Goal: Entertainment & Leisure: Consume media (video, audio)

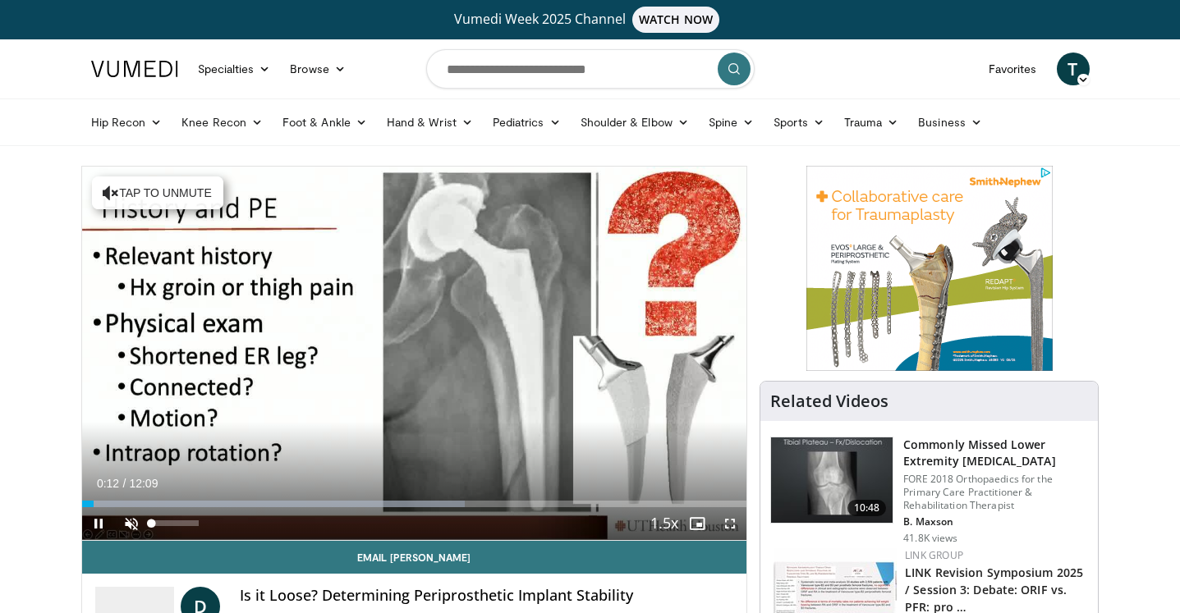
click at [131, 521] on span "Video Player" at bounding box center [131, 524] width 33 height 33
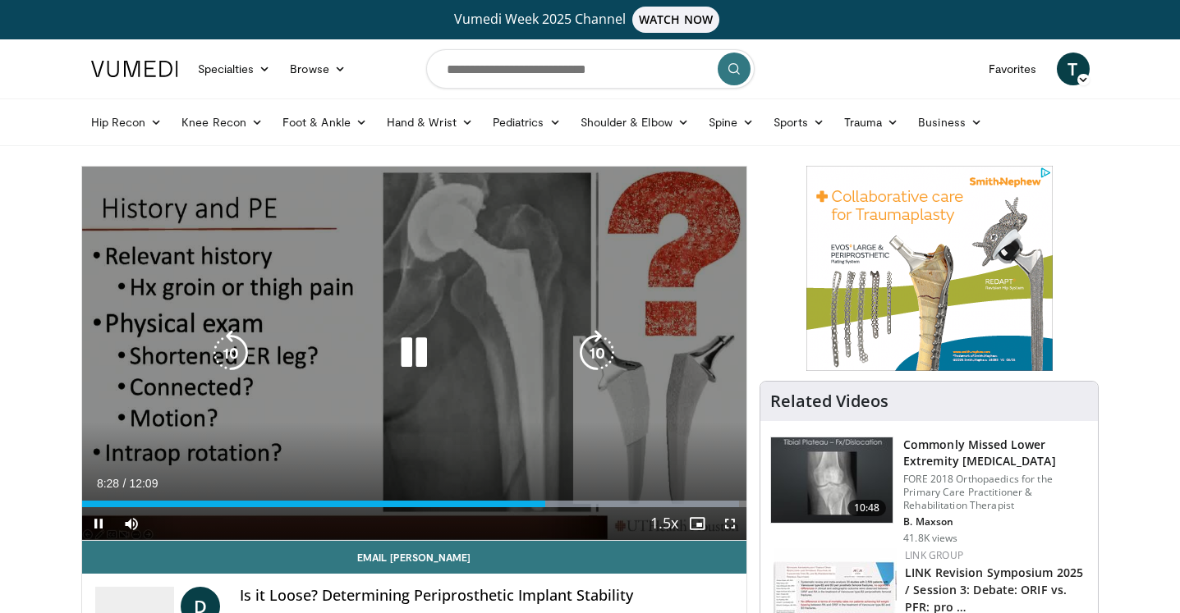
click at [232, 351] on icon "Video Player" at bounding box center [231, 353] width 46 height 46
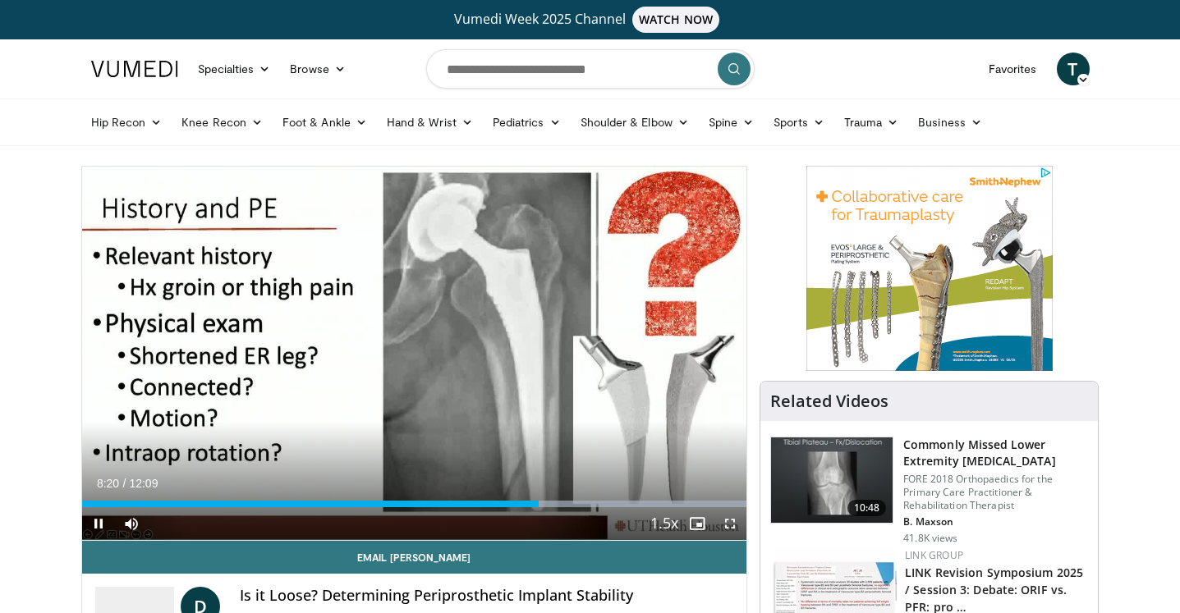
click at [94, 526] on span "Video Player" at bounding box center [98, 524] width 33 height 33
click at [99, 526] on span "Video Player" at bounding box center [98, 524] width 33 height 33
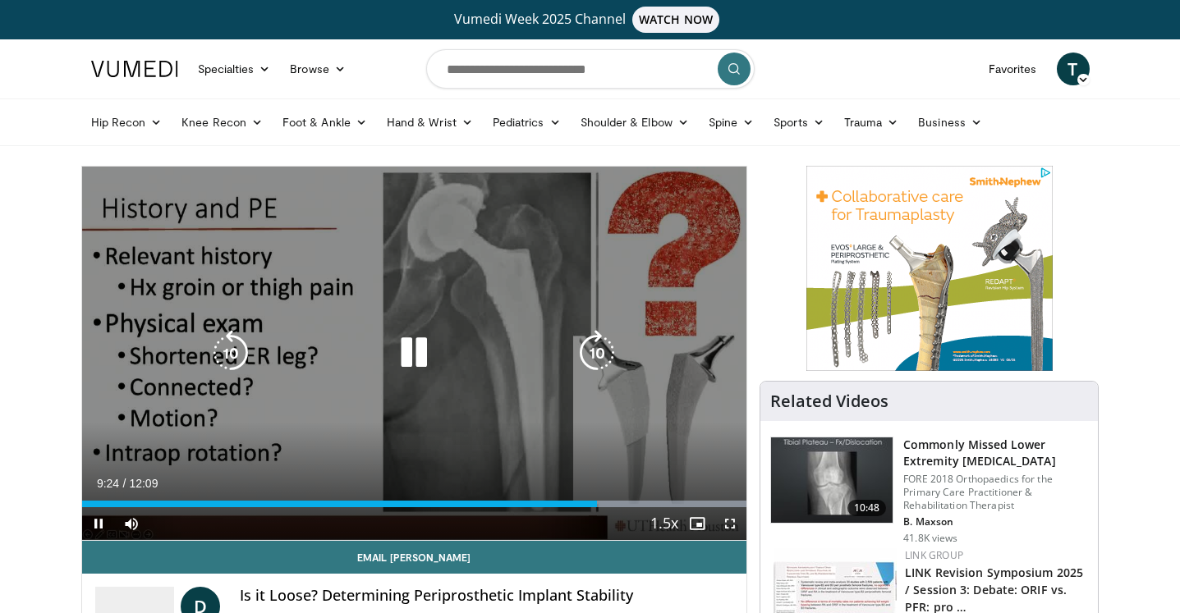
click at [410, 353] on icon "Video Player" at bounding box center [414, 353] width 46 height 46
click at [220, 342] on icon "Video Player" at bounding box center [231, 353] width 46 height 46
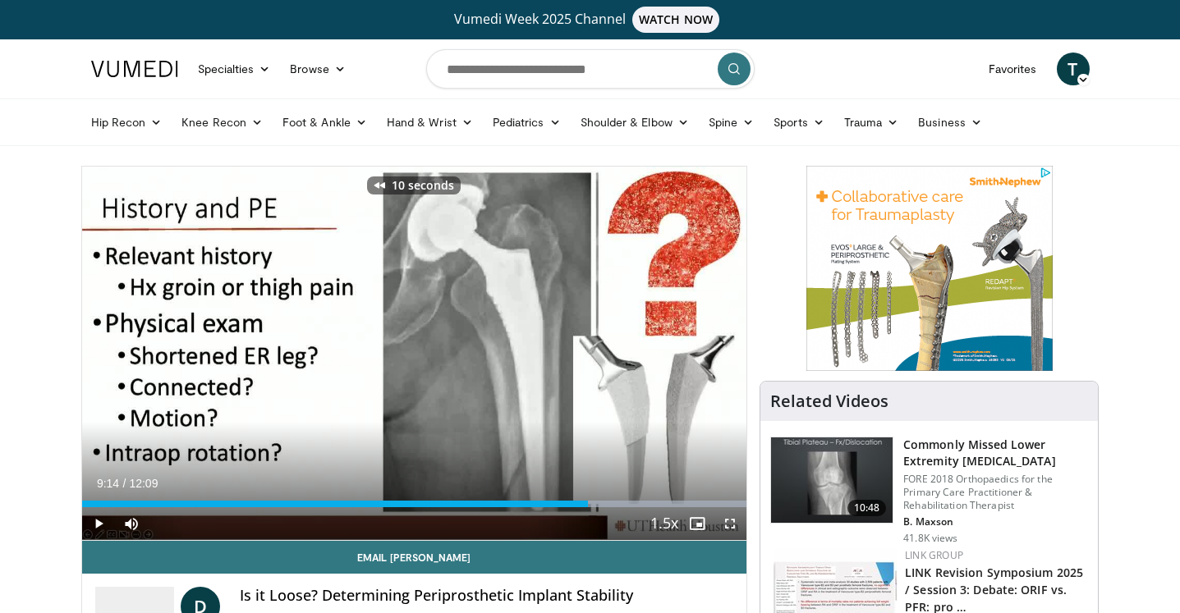
click at [90, 522] on span "Video Player" at bounding box center [98, 524] width 33 height 33
click at [98, 523] on span "Video Player" at bounding box center [98, 524] width 33 height 33
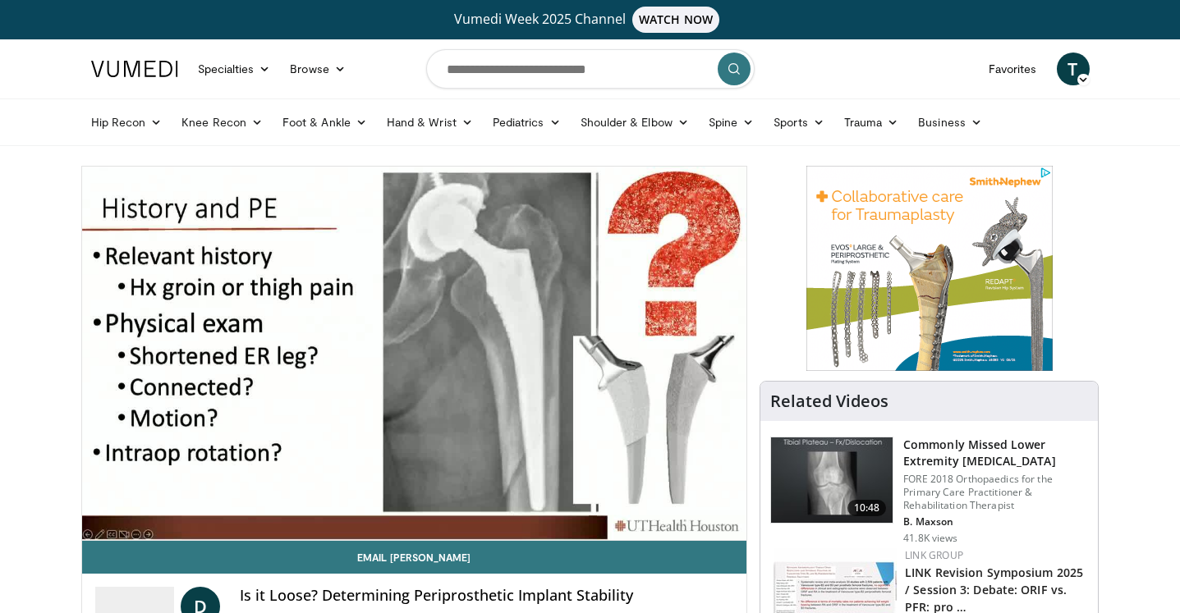
click at [98, 523] on div "10 seconds Tap to unmute" at bounding box center [414, 354] width 665 height 374
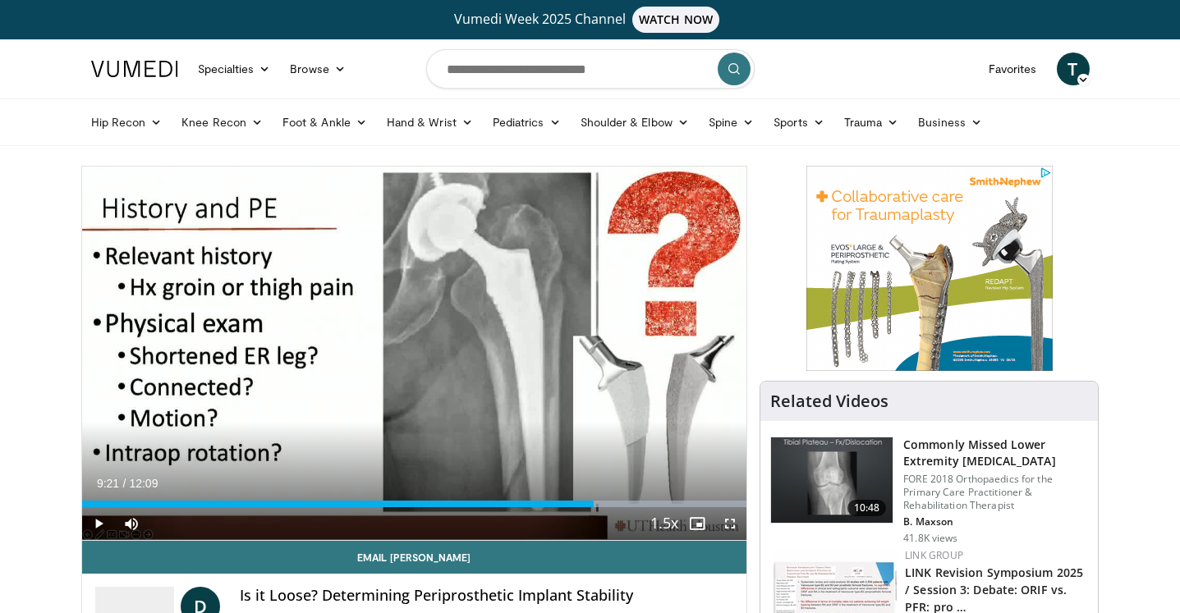
click at [98, 523] on span "Video Player" at bounding box center [98, 524] width 33 height 33
click at [98, 523] on video-js "**********" at bounding box center [414, 354] width 665 height 374
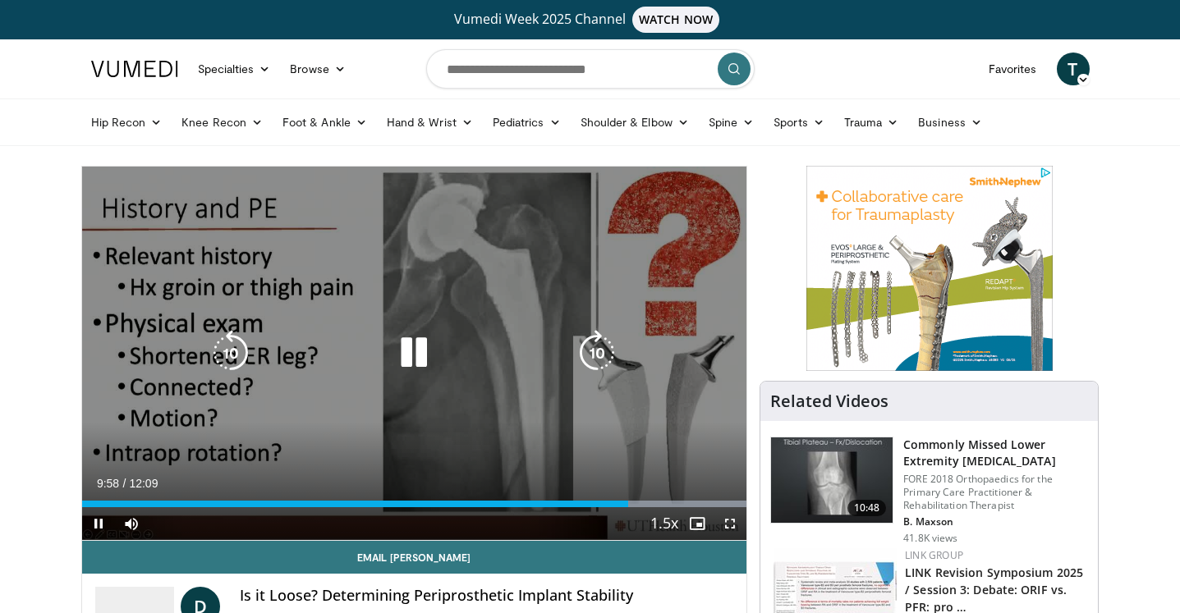
click at [238, 356] on icon "Video Player" at bounding box center [231, 353] width 46 height 46
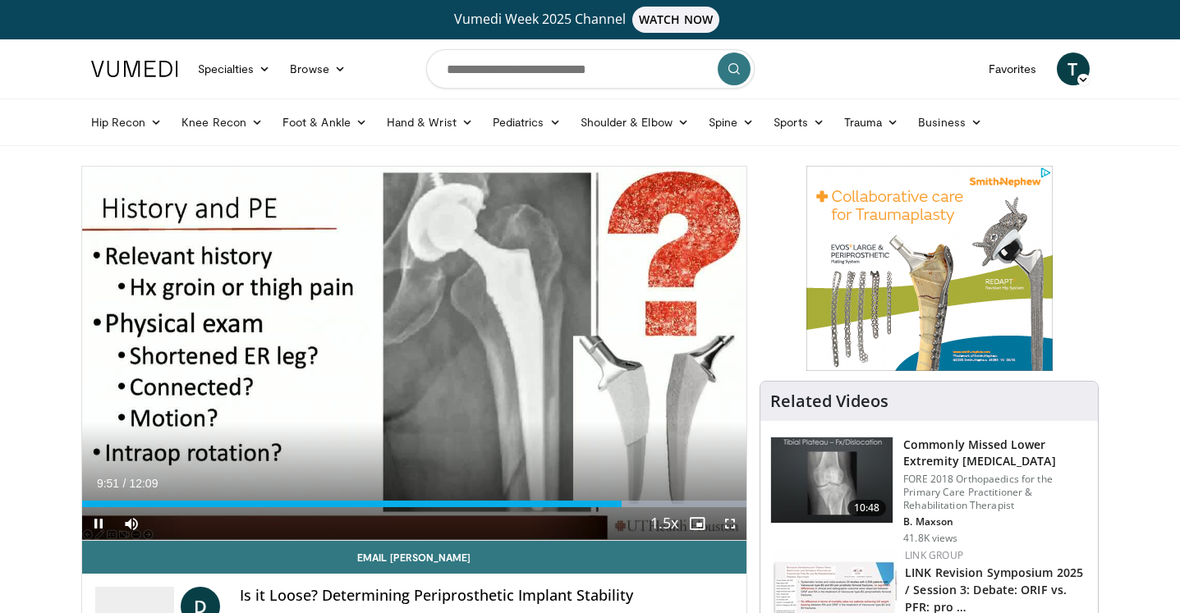
click at [99, 523] on span "Video Player" at bounding box center [98, 524] width 33 height 33
click at [94, 524] on span "Video Player" at bounding box center [98, 524] width 33 height 33
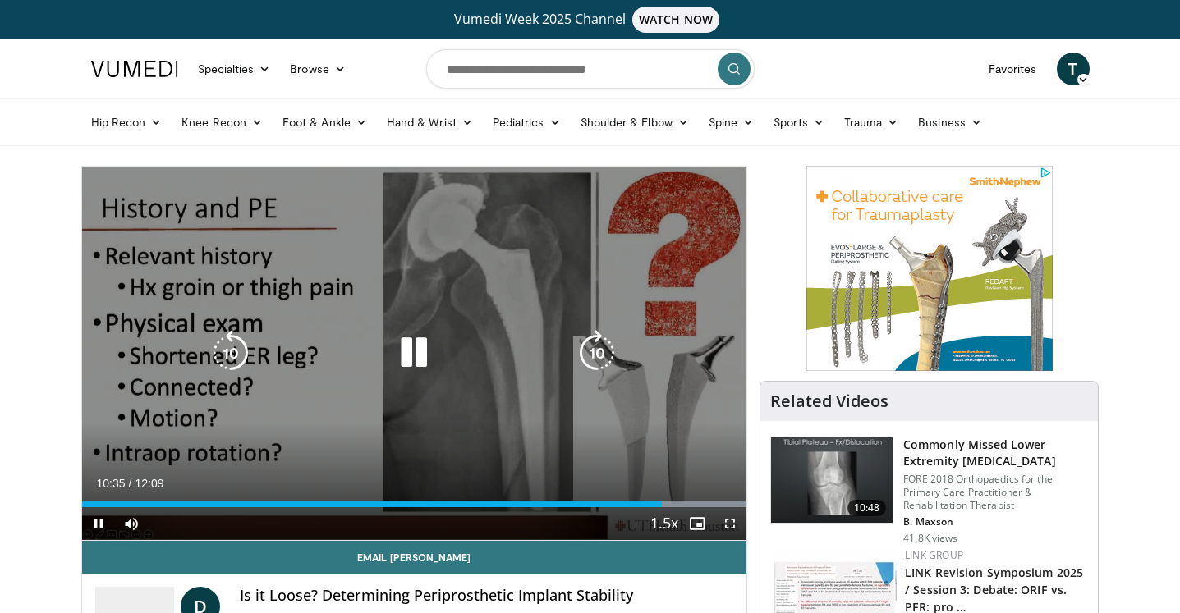
click at [97, 528] on video-js "**********" at bounding box center [414, 354] width 665 height 374
click at [235, 349] on icon "Video Player" at bounding box center [231, 353] width 46 height 46
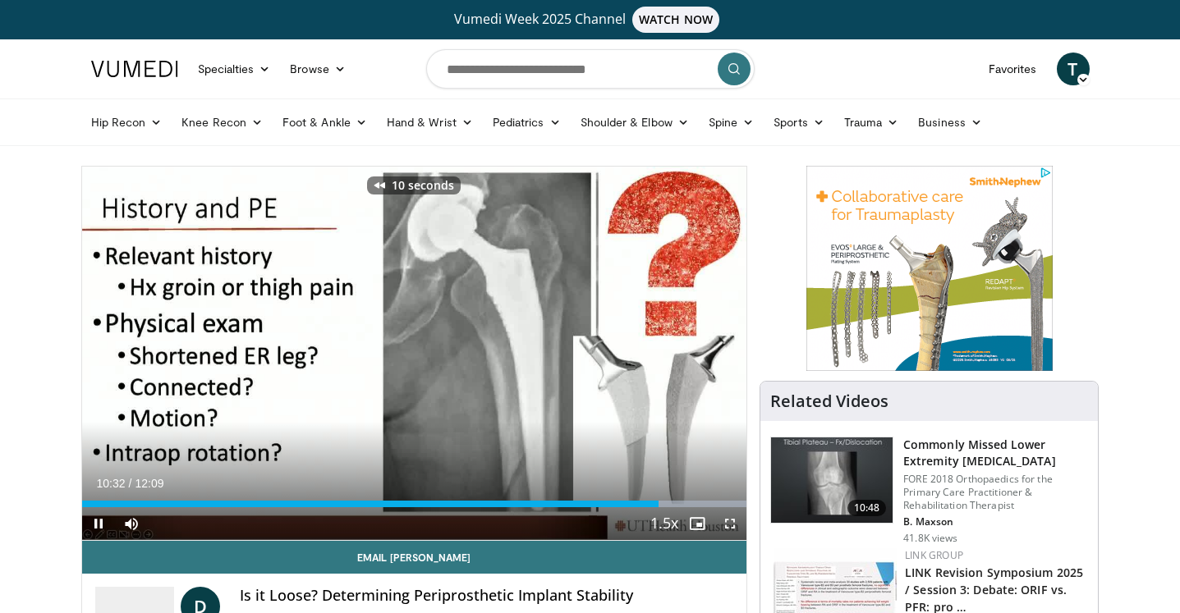
click at [97, 526] on span "Video Player" at bounding box center [98, 524] width 33 height 33
click at [95, 522] on span "Video Player" at bounding box center [98, 524] width 33 height 33
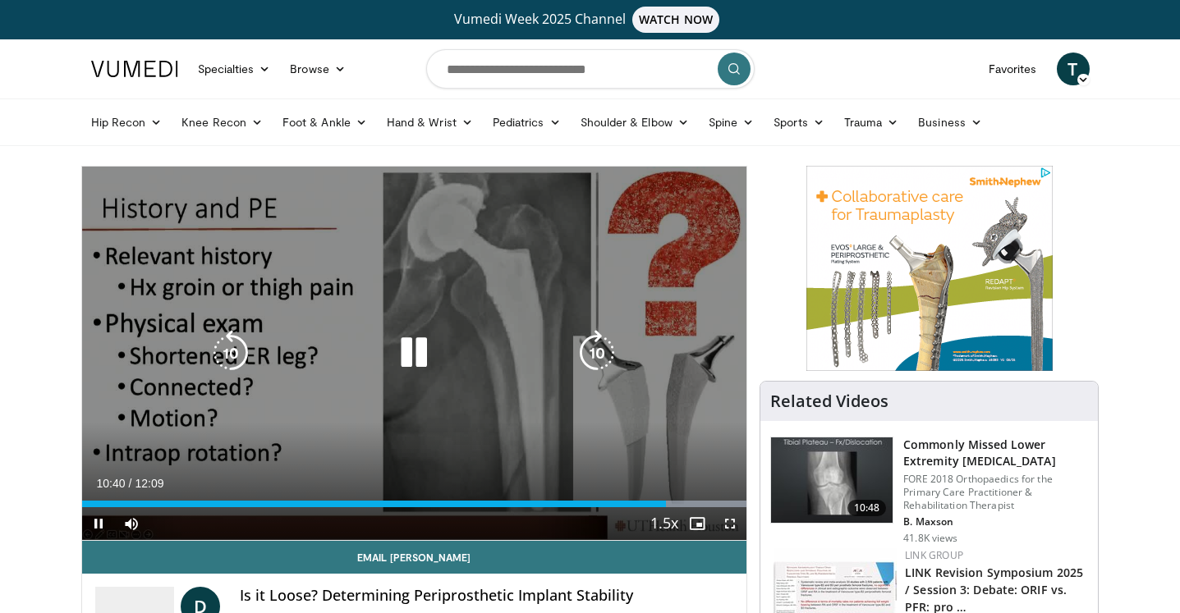
click at [229, 355] on icon "Video Player" at bounding box center [231, 353] width 46 height 46
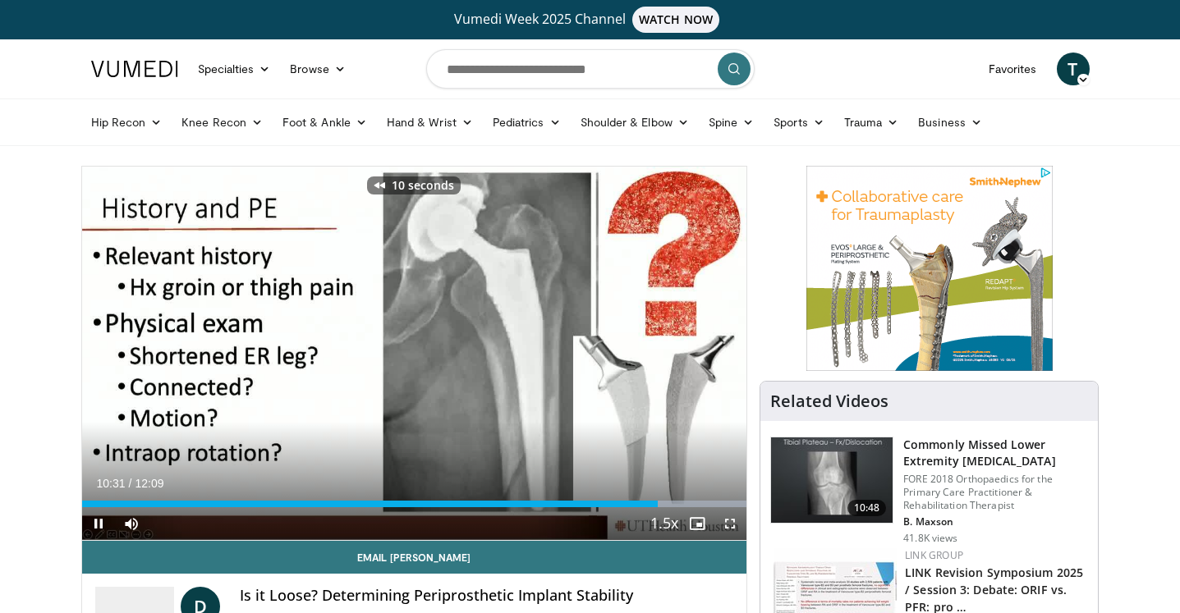
click at [96, 529] on span "Video Player" at bounding box center [98, 524] width 33 height 33
click at [97, 524] on span "Video Player" at bounding box center [98, 524] width 33 height 33
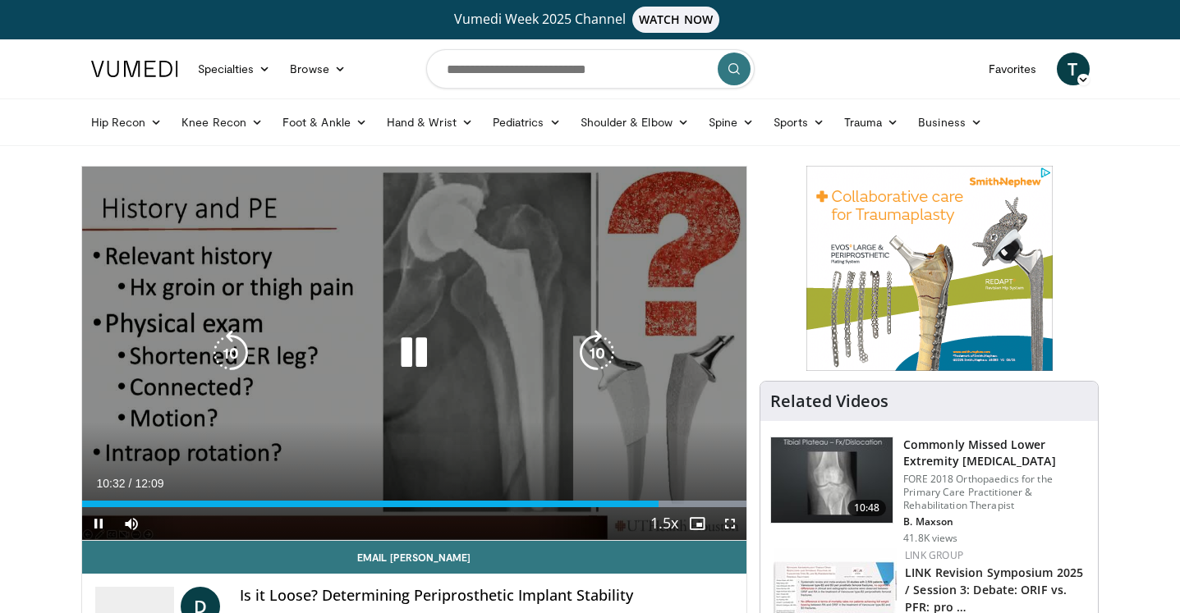
click at [97, 523] on span "Video Player" at bounding box center [98, 524] width 33 height 33
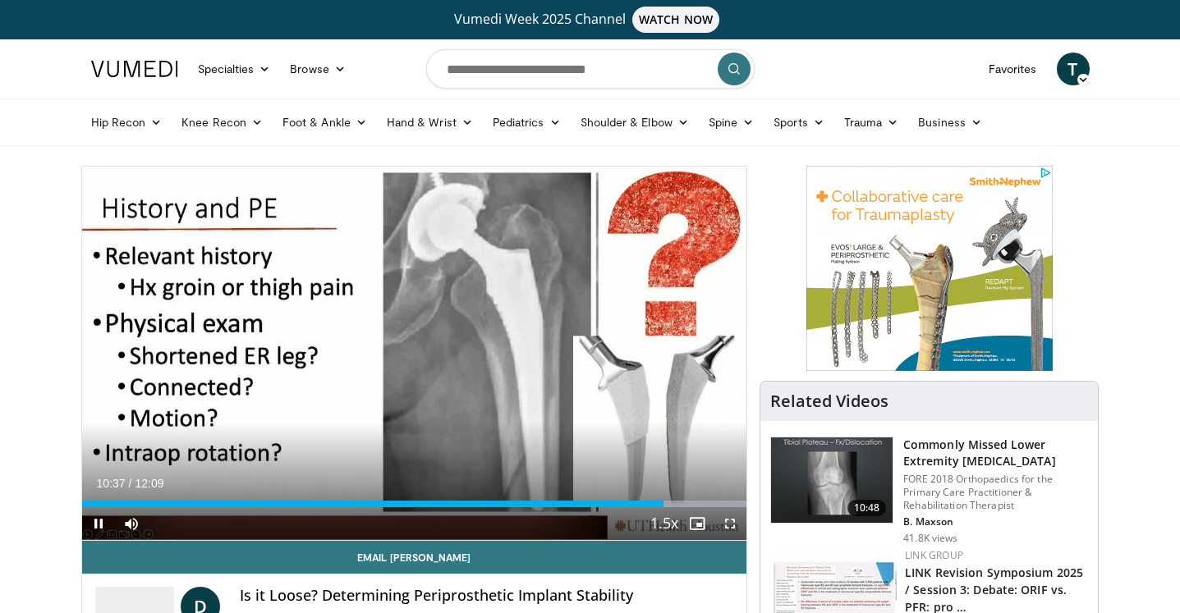
click at [97, 526] on span "Video Player" at bounding box center [98, 524] width 33 height 33
click at [732, 522] on span "Video Player" at bounding box center [730, 524] width 33 height 33
click at [107, 522] on span "Video Player" at bounding box center [98, 524] width 33 height 33
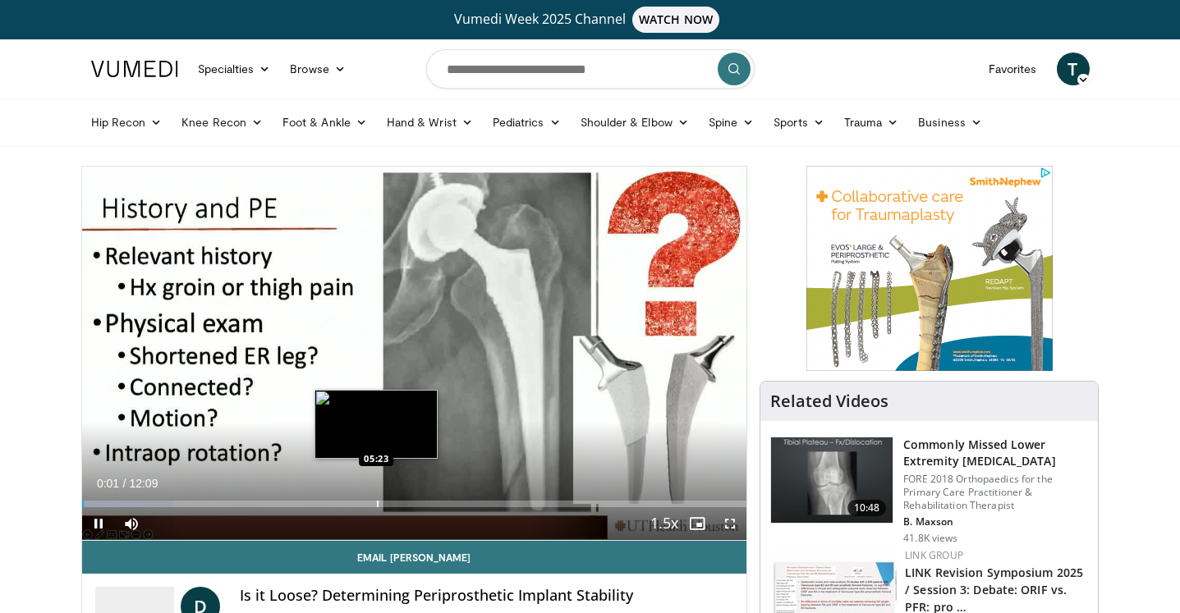
click at [377, 501] on div "Progress Bar" at bounding box center [378, 504] width 2 height 7
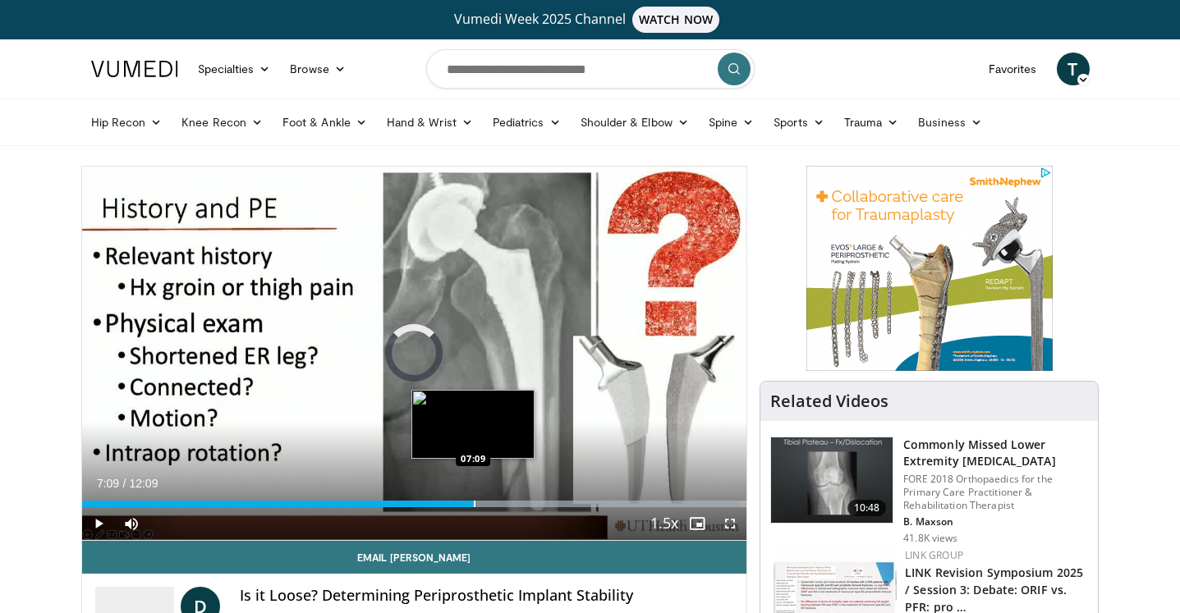
click at [474, 506] on div "Progress Bar" at bounding box center [475, 504] width 2 height 7
click at [486, 507] on div "Progress Bar" at bounding box center [487, 504] width 2 height 7
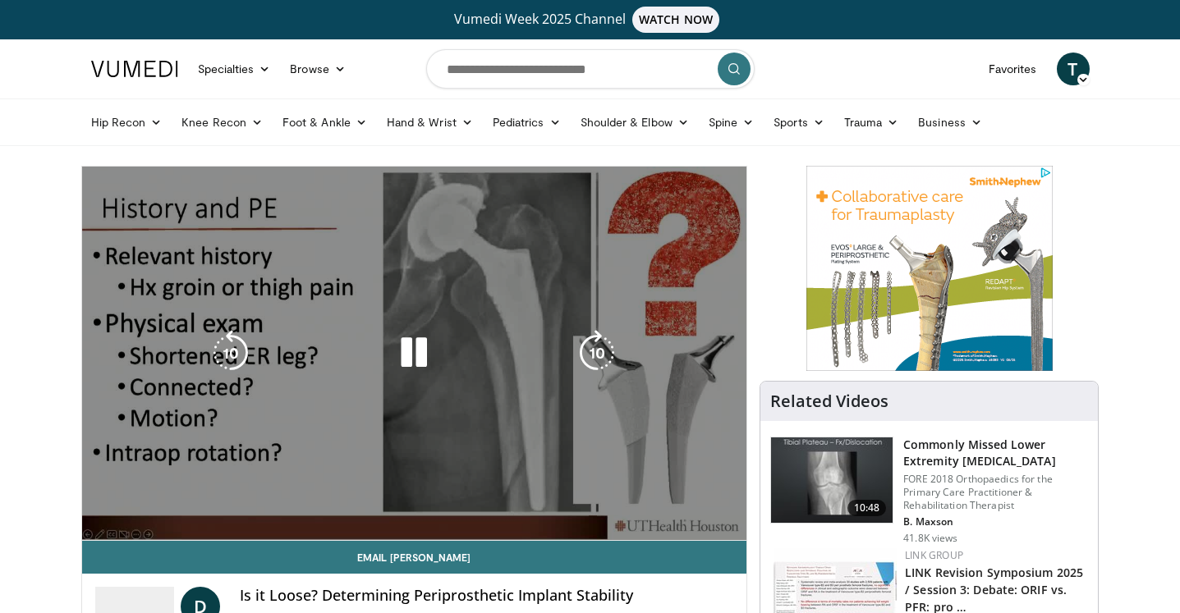
click at [501, 508] on video-js "**********" at bounding box center [414, 354] width 665 height 374
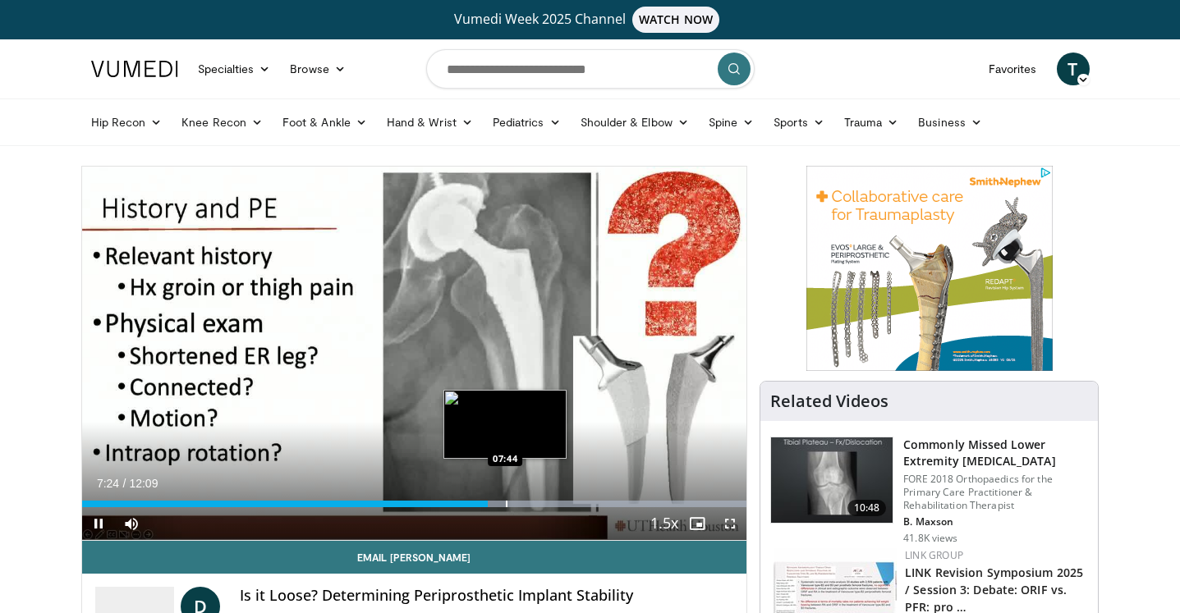
click at [506, 505] on div "Progress Bar" at bounding box center [507, 504] width 2 height 7
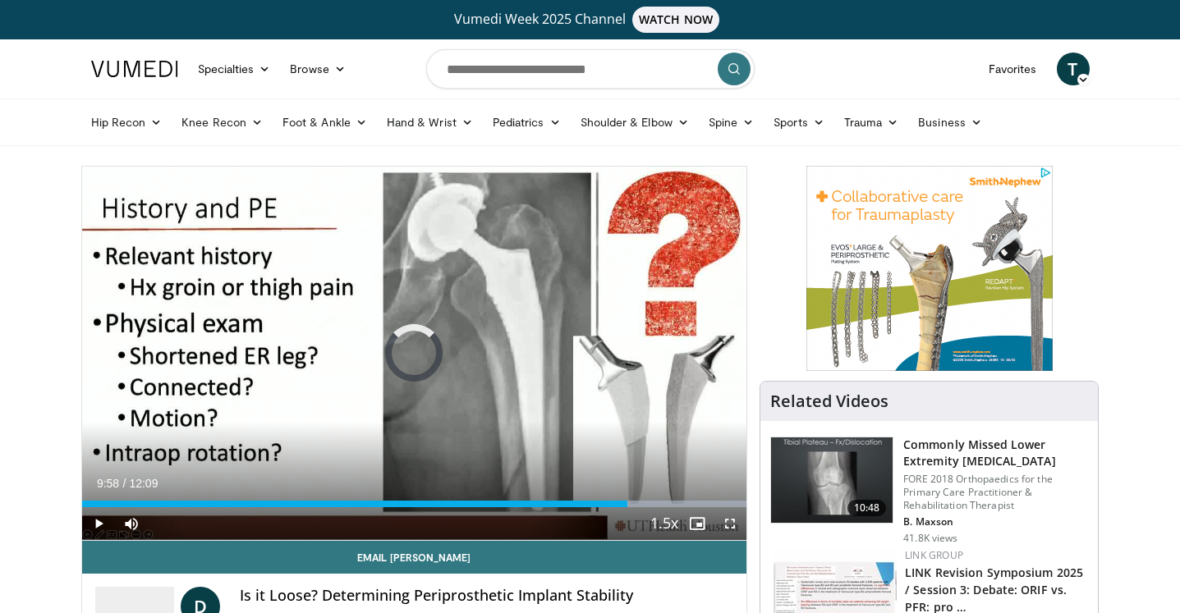
click at [627, 504] on div "Progress Bar" at bounding box center [628, 504] width 2 height 7
click at [621, 508] on div "Current Time 10:04 / Duration 12:09 Pause Skip Backward Skip Forward Mute 0% Lo…" at bounding box center [414, 524] width 665 height 33
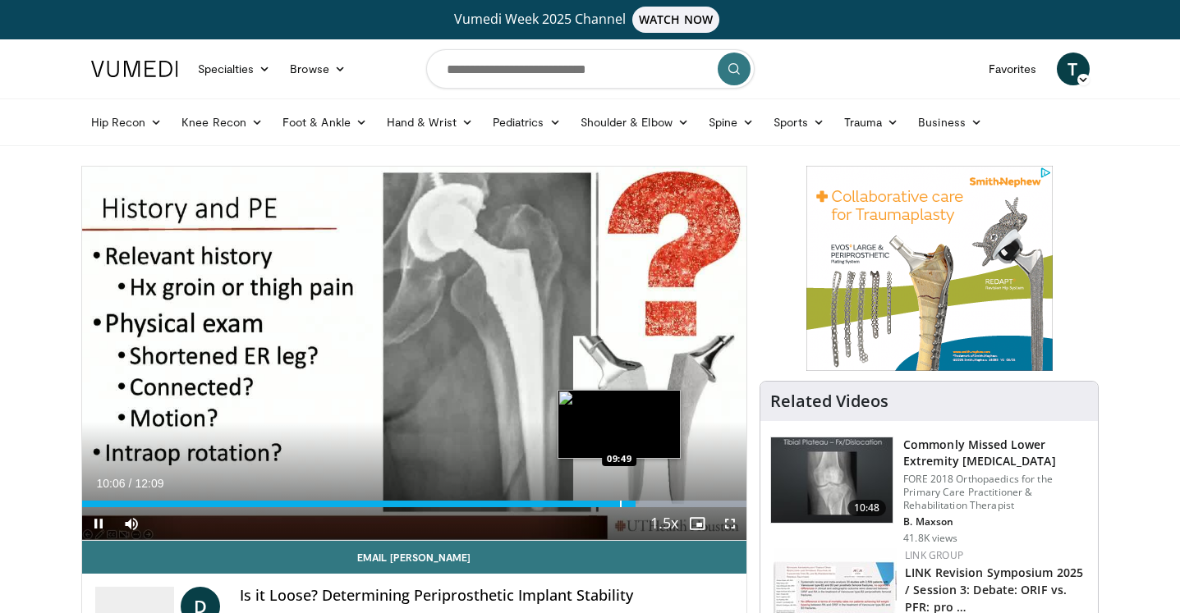
click at [620, 503] on div "Progress Bar" at bounding box center [621, 504] width 2 height 7
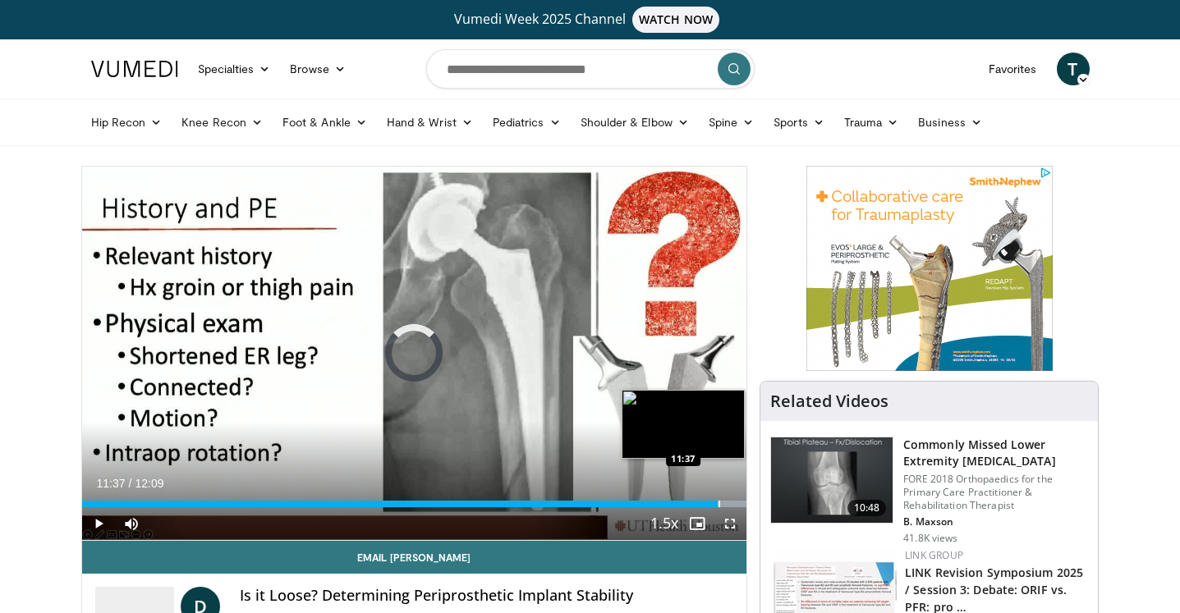
click at [719, 501] on div "Progress Bar" at bounding box center [720, 504] width 2 height 7
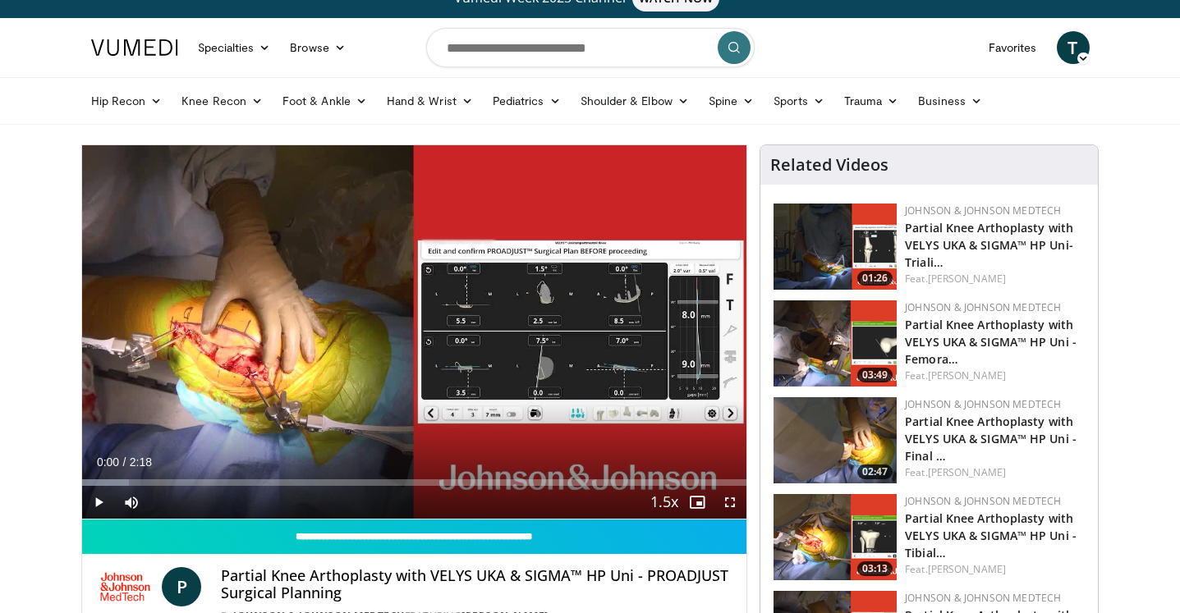
scroll to position [13, 0]
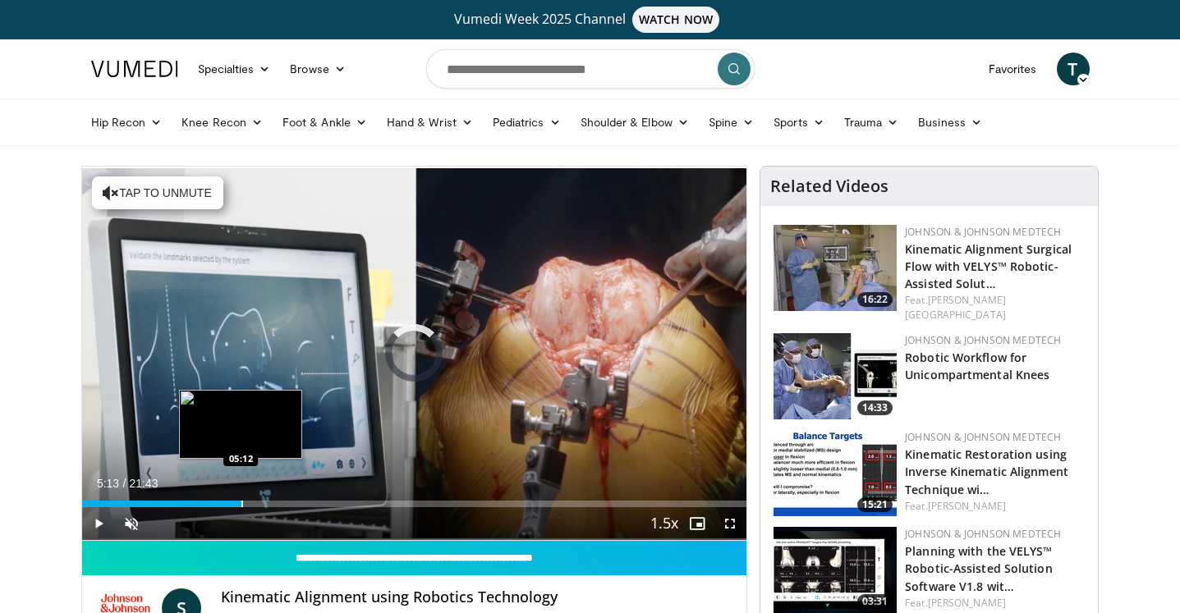
click at [241, 502] on div "Progress Bar" at bounding box center [242, 504] width 2 height 7
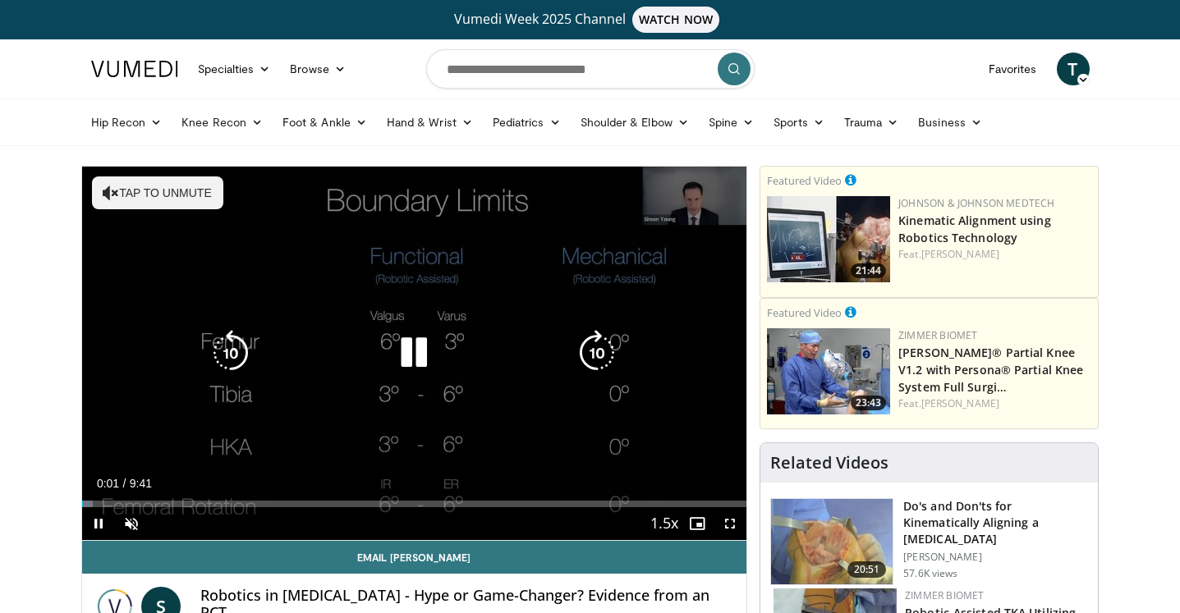
click at [158, 193] on button "Tap to unmute" at bounding box center [157, 193] width 131 height 33
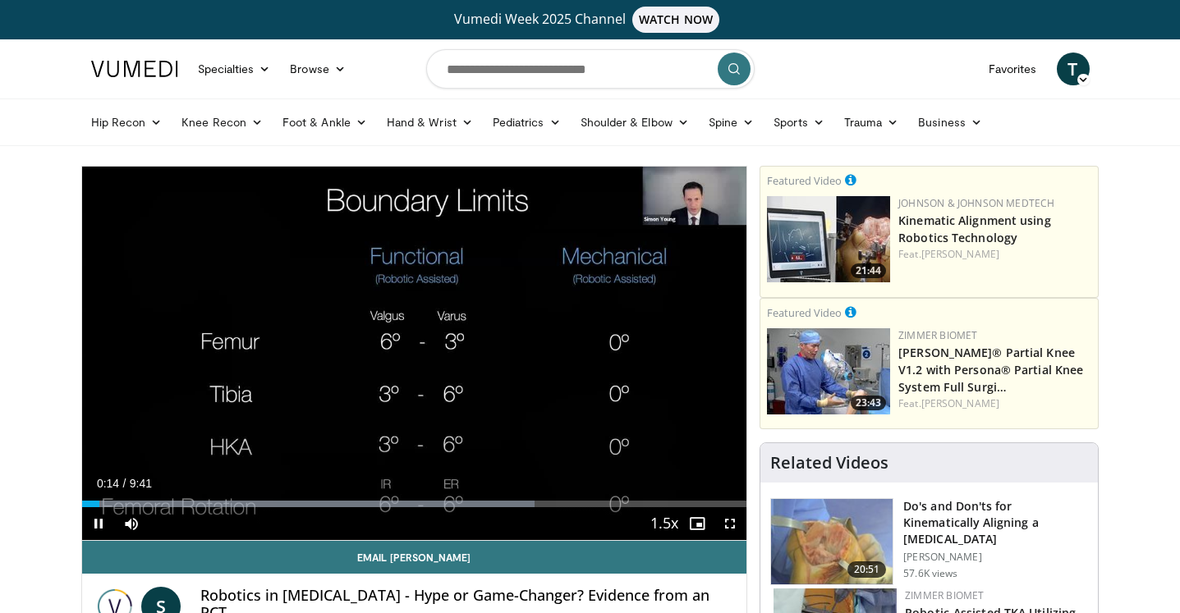
click at [732, 530] on span "Video Player" at bounding box center [730, 524] width 33 height 33
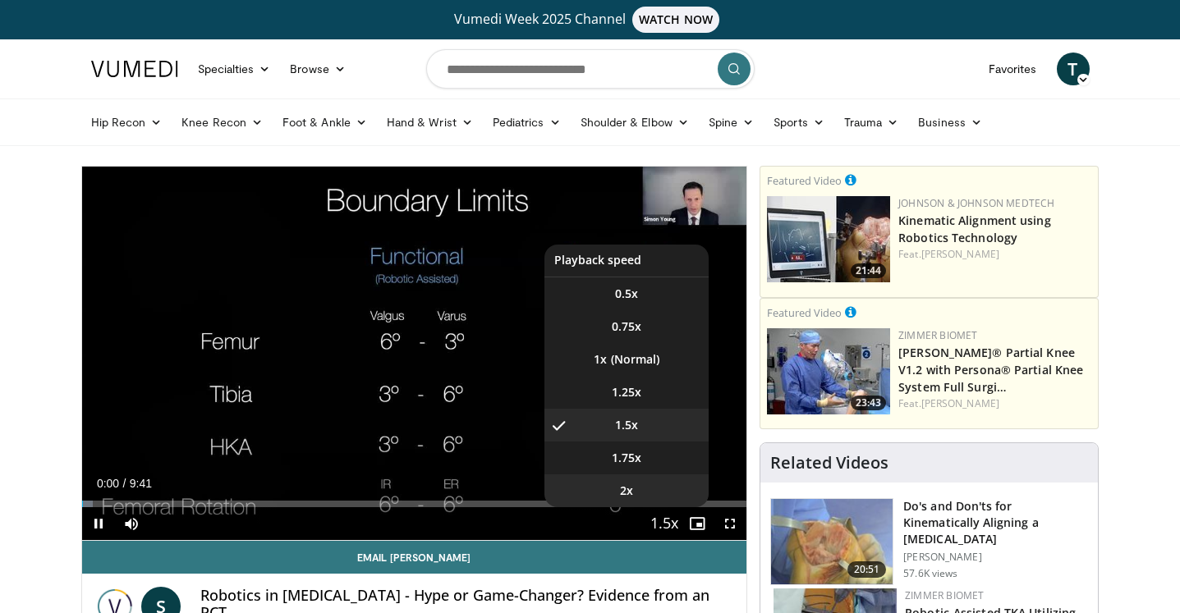
click at [652, 502] on li "2x" at bounding box center [626, 491] width 164 height 33
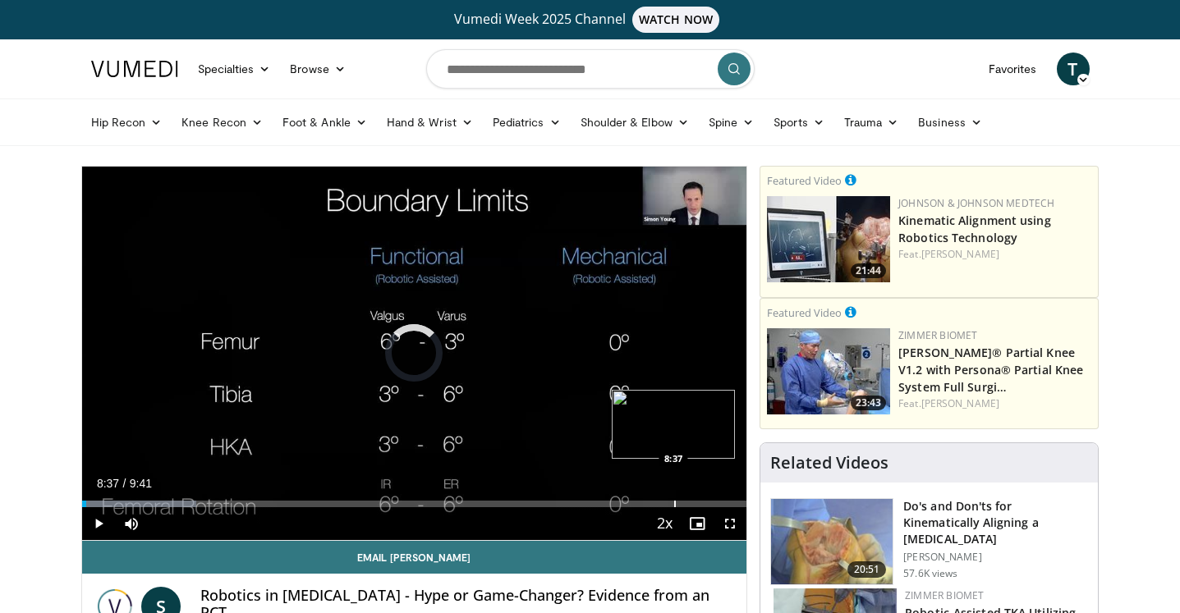
click at [674, 502] on div "Progress Bar" at bounding box center [675, 504] width 2 height 7
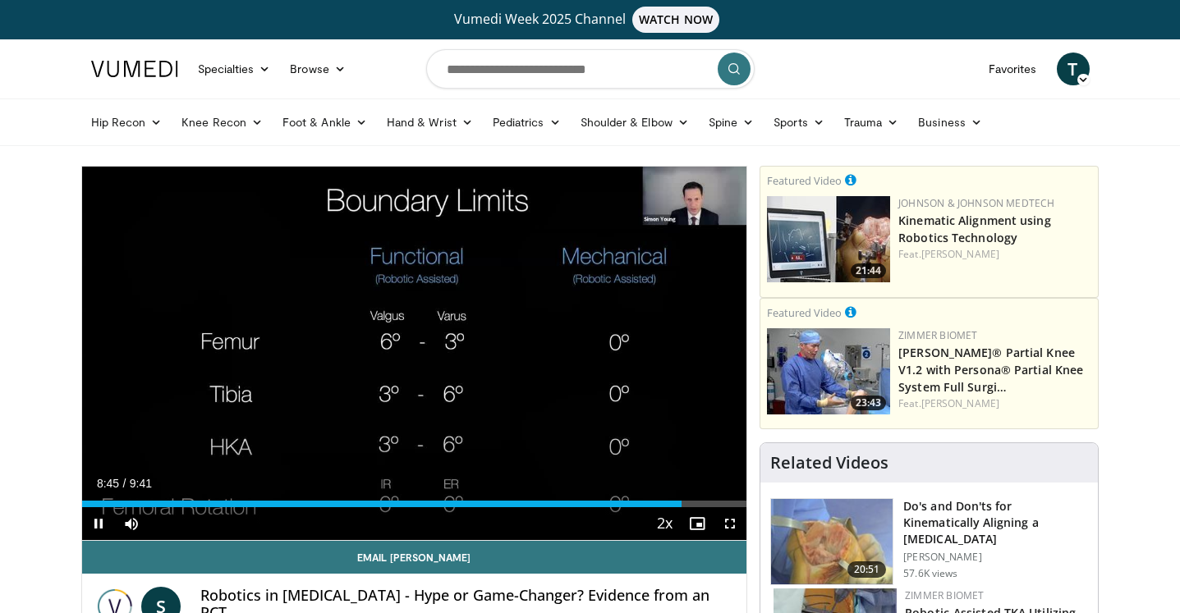
click at [100, 526] on video-js "**********" at bounding box center [414, 354] width 665 height 374
click at [95, 526] on span "Video Player" at bounding box center [98, 524] width 33 height 33
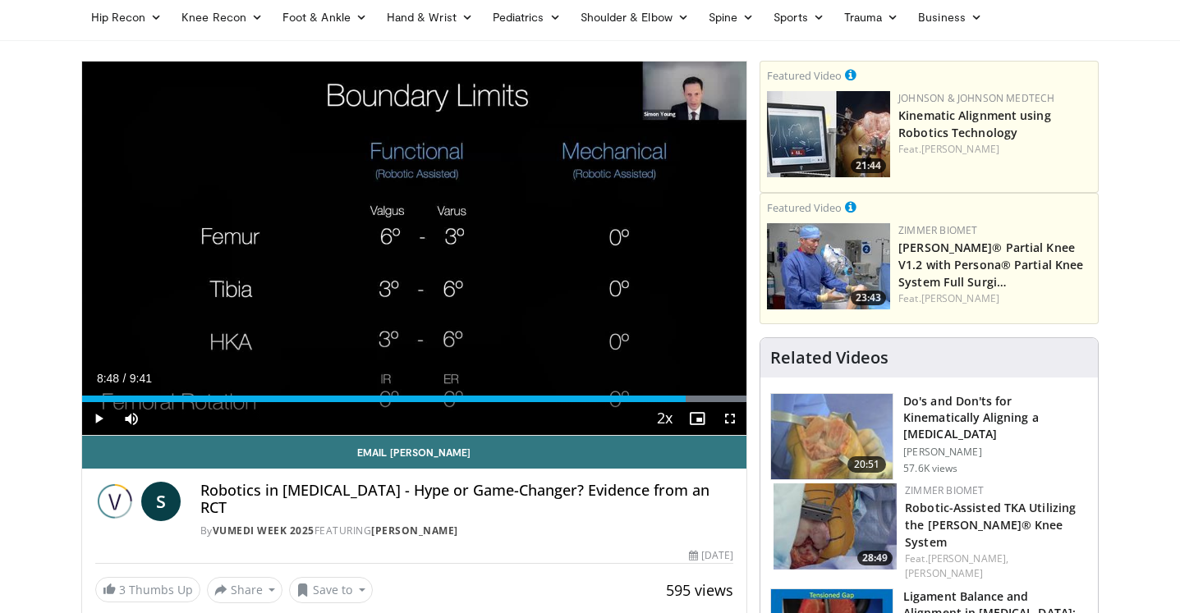
scroll to position [121, 0]
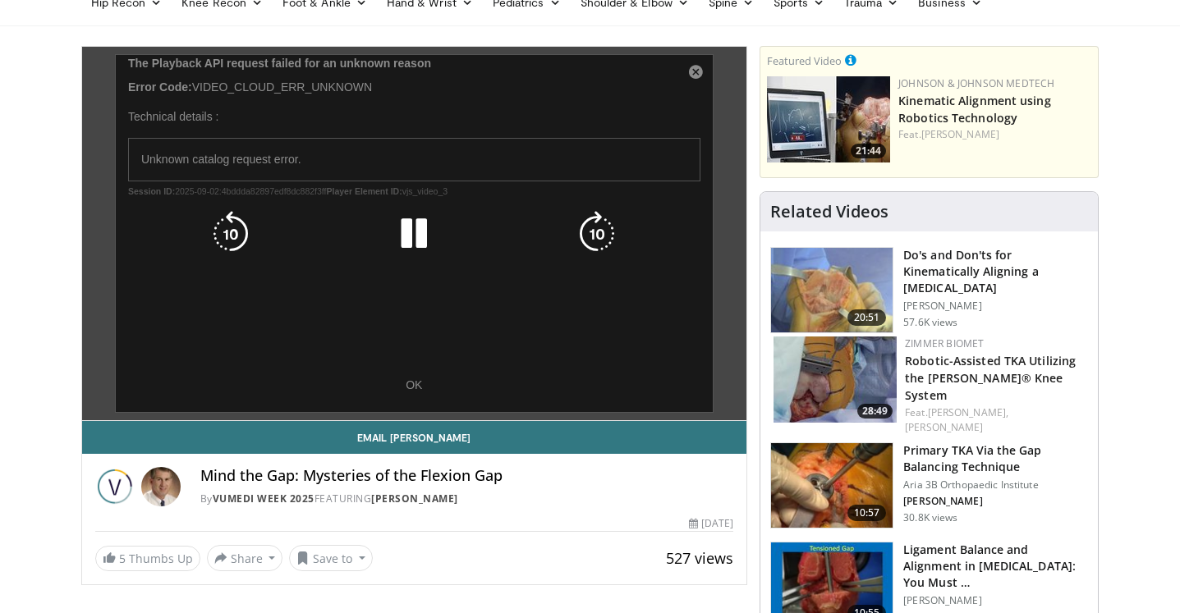
scroll to position [148, 0]
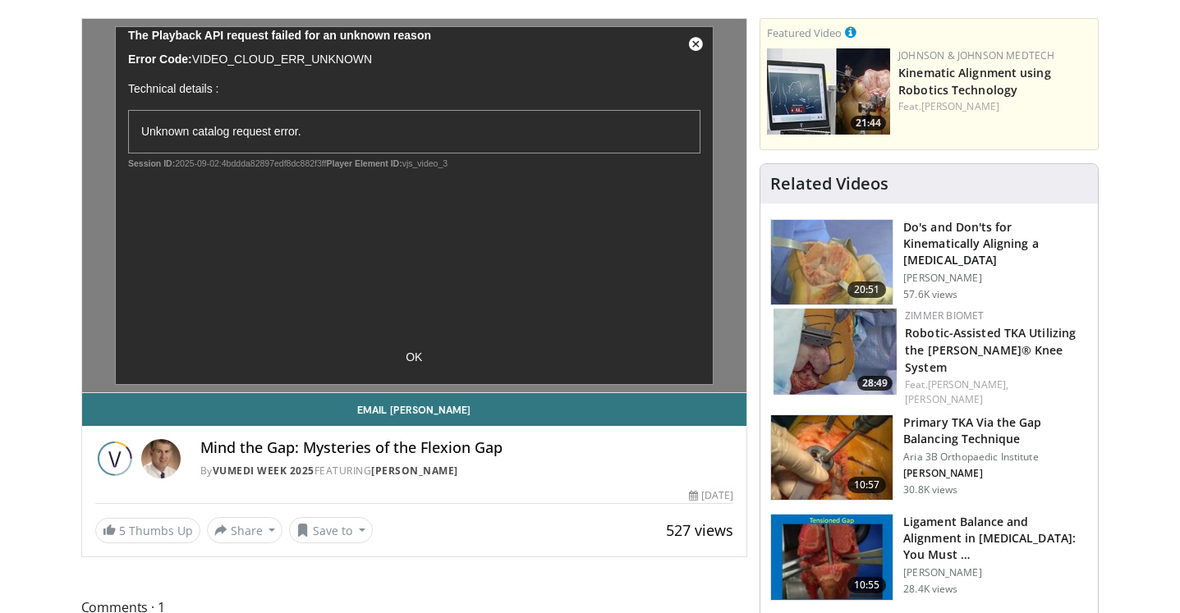
click at [425, 481] on div "Mind the Gap: Mysteries of the Flexion Gap By Vumedi Week 2025 FEATURING [PERSO…" at bounding box center [414, 454] width 665 height 56
click at [315, 471] on link "Vumedi Week 2025" at bounding box center [264, 471] width 102 height 14
click at [458, 473] on link "Robert Steensen" at bounding box center [414, 471] width 87 height 14
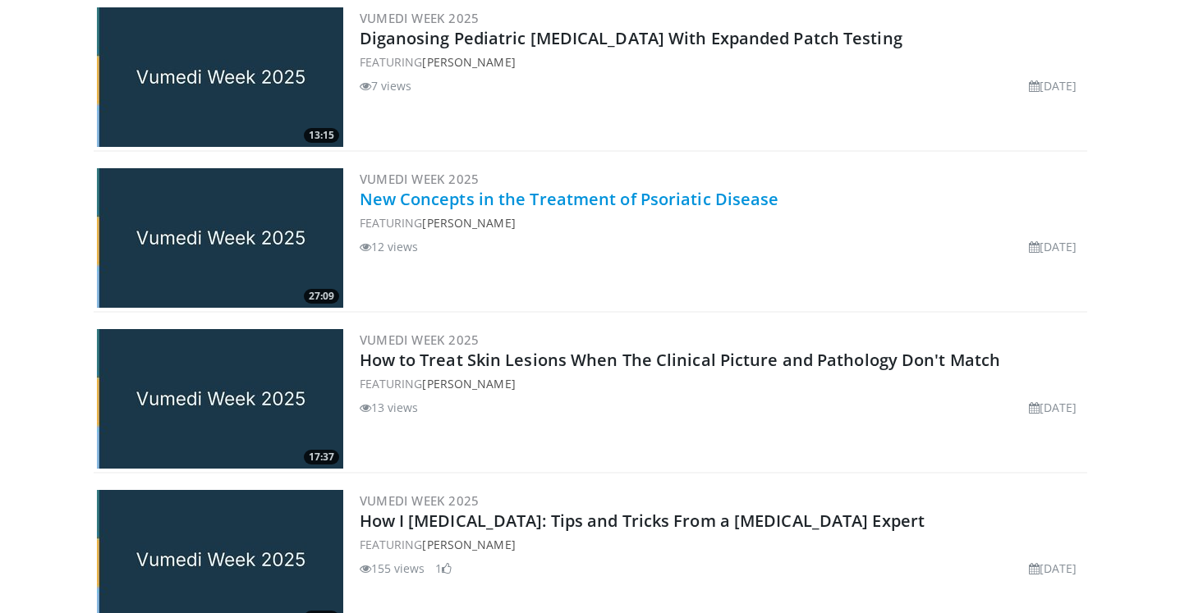
scroll to position [1885, 0]
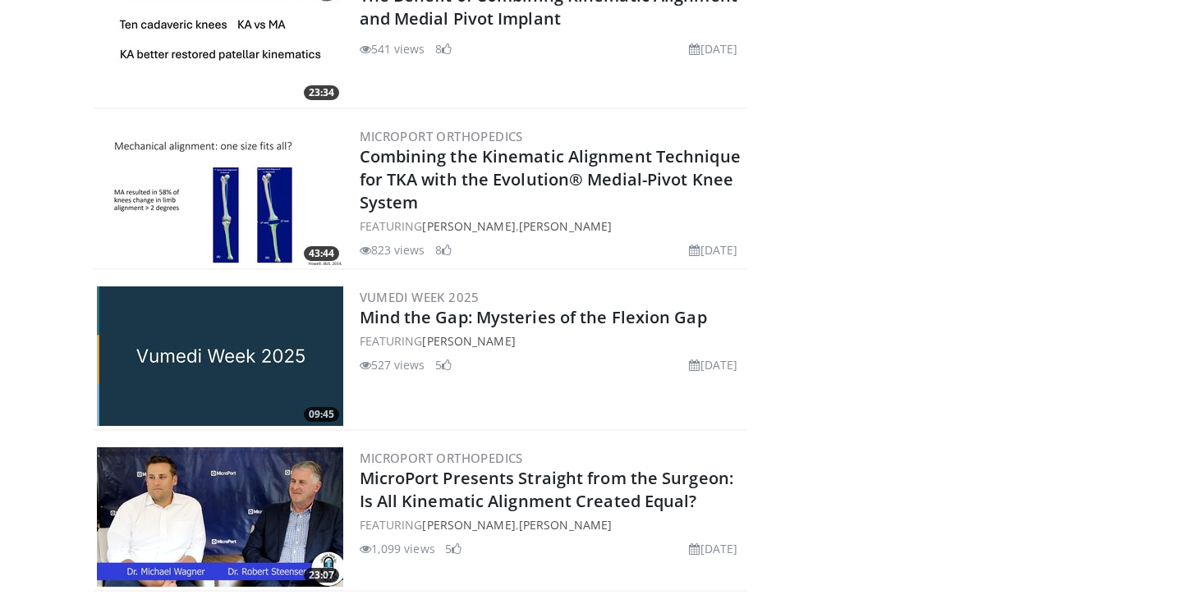
scroll to position [1298, 0]
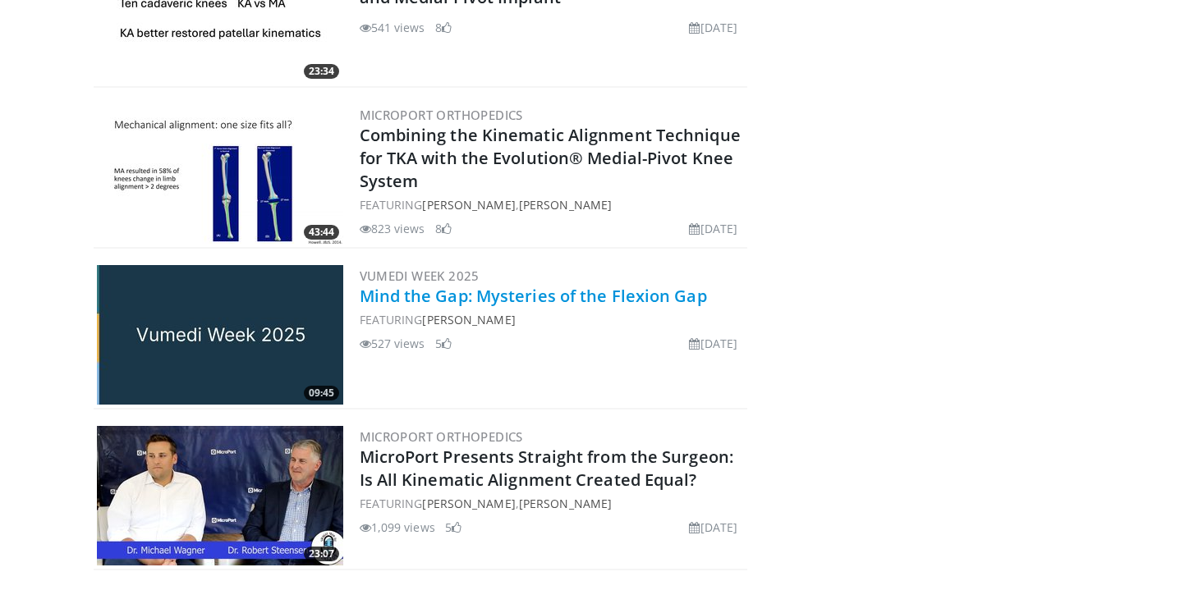
click at [539, 305] on link "Mind the Gap: Mysteries of the Flexion Gap" at bounding box center [533, 296] width 347 height 22
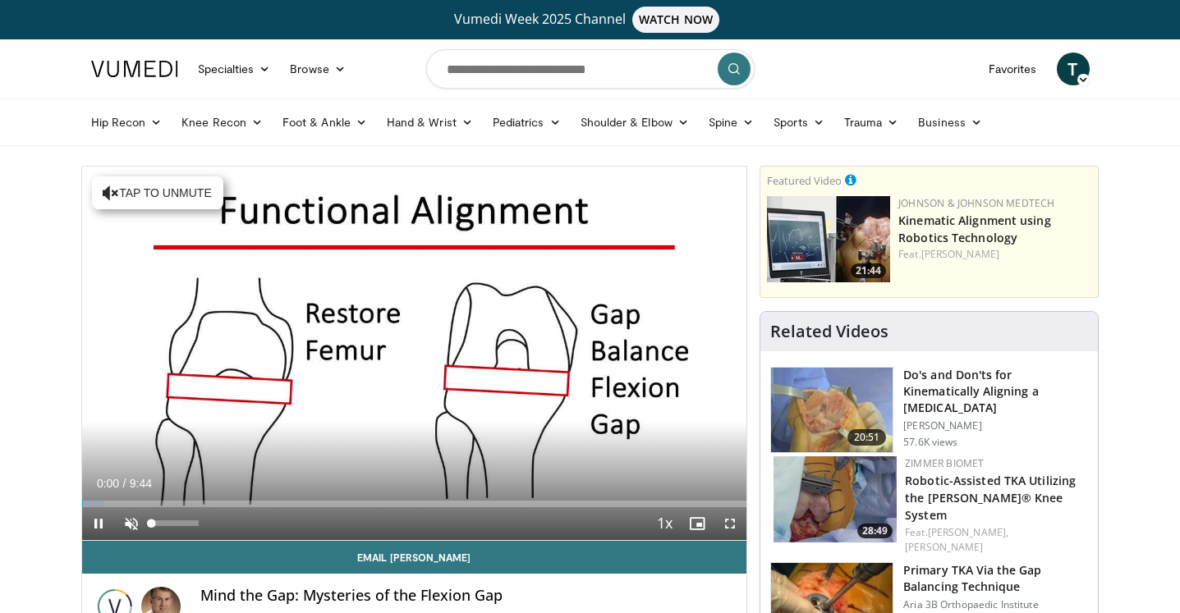
click at [136, 523] on span "Video Player" at bounding box center [131, 524] width 33 height 33
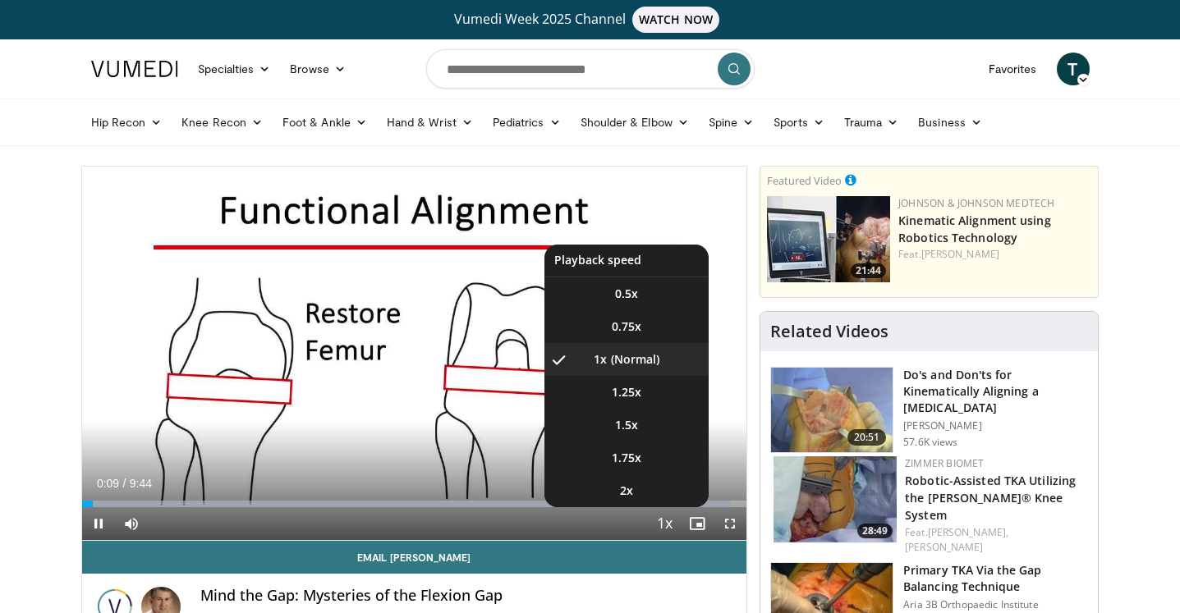
click at [659, 525] on span "Video Player" at bounding box center [664, 524] width 23 height 33
click at [655, 491] on li "2x" at bounding box center [626, 491] width 164 height 33
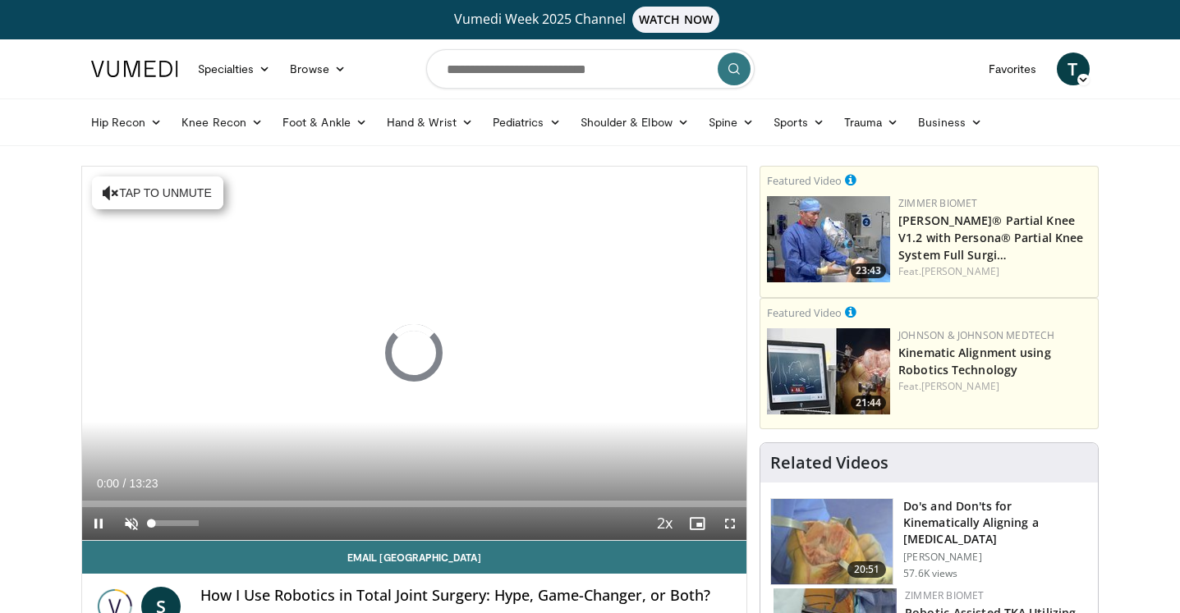
click at [131, 526] on span "Video Player" at bounding box center [131, 524] width 33 height 33
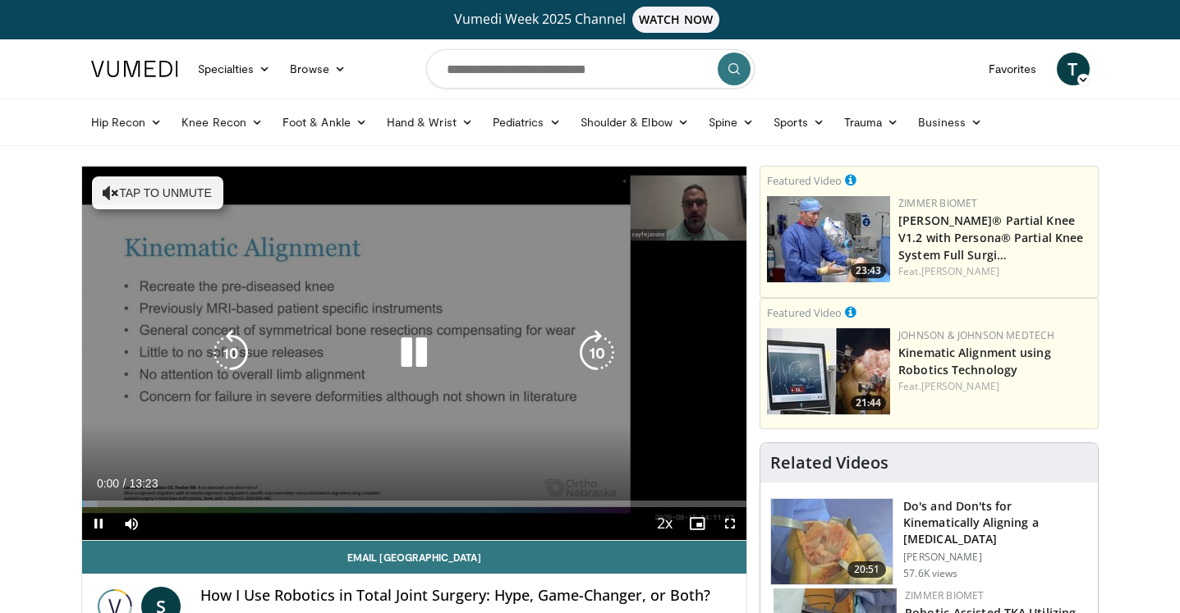
click at [186, 195] on button "Tap to unmute" at bounding box center [157, 193] width 131 height 33
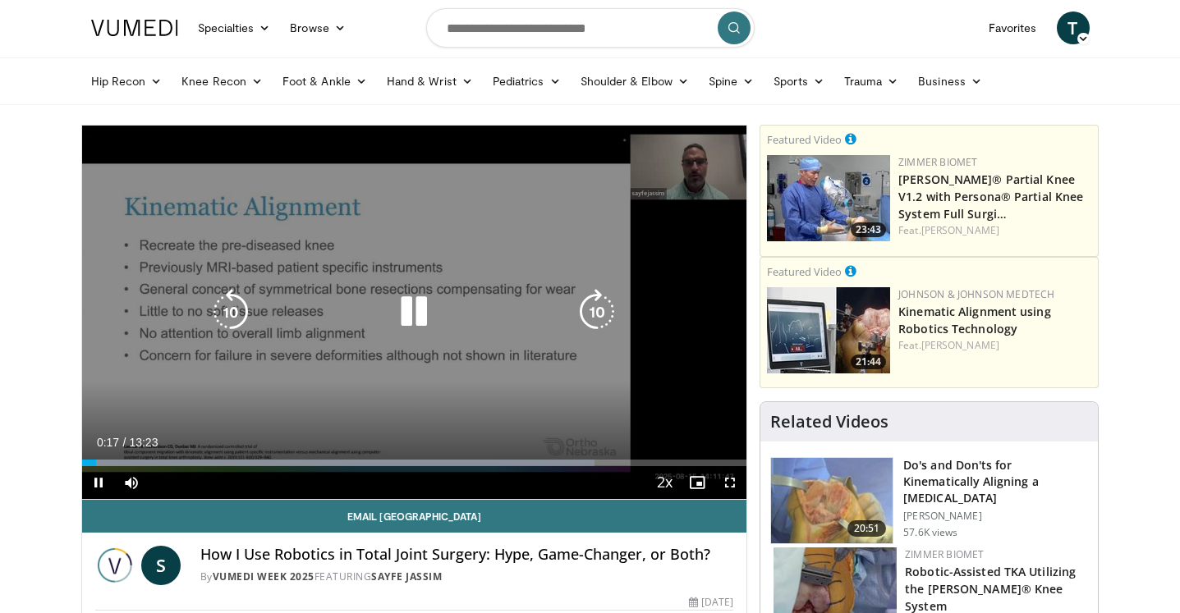
scroll to position [45, 0]
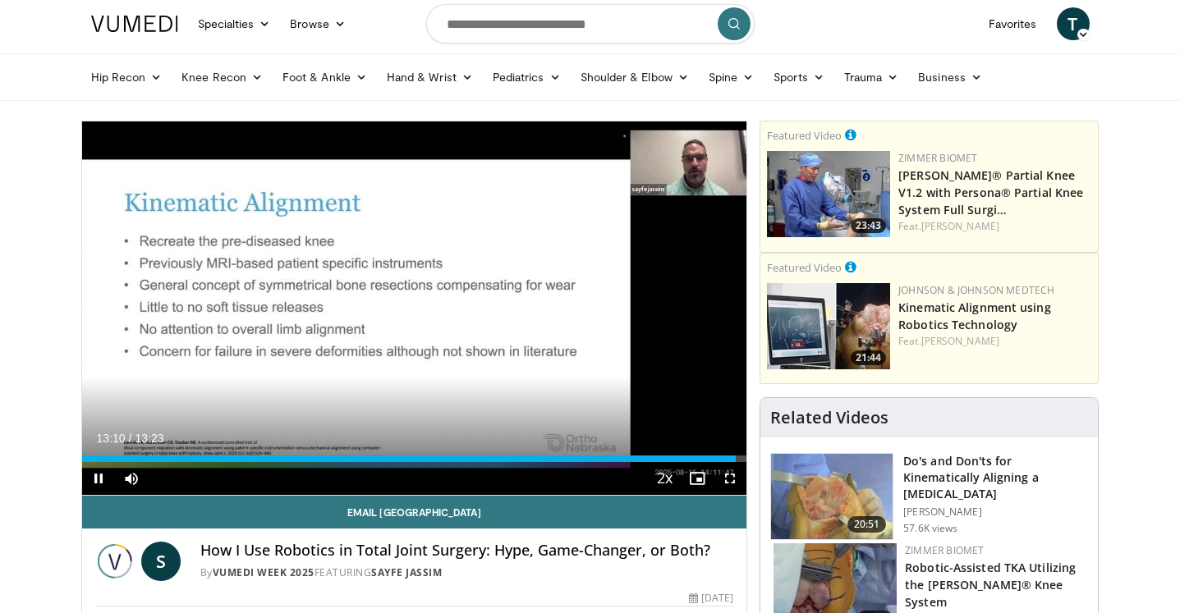
click at [94, 473] on span "Video Player" at bounding box center [98, 478] width 33 height 33
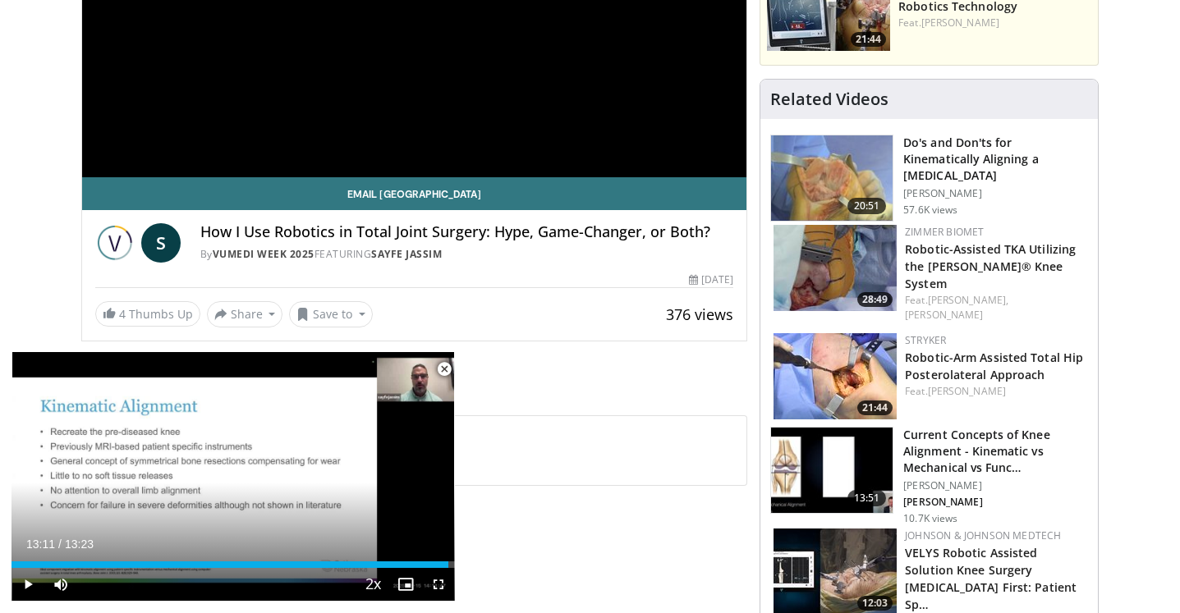
scroll to position [394, 0]
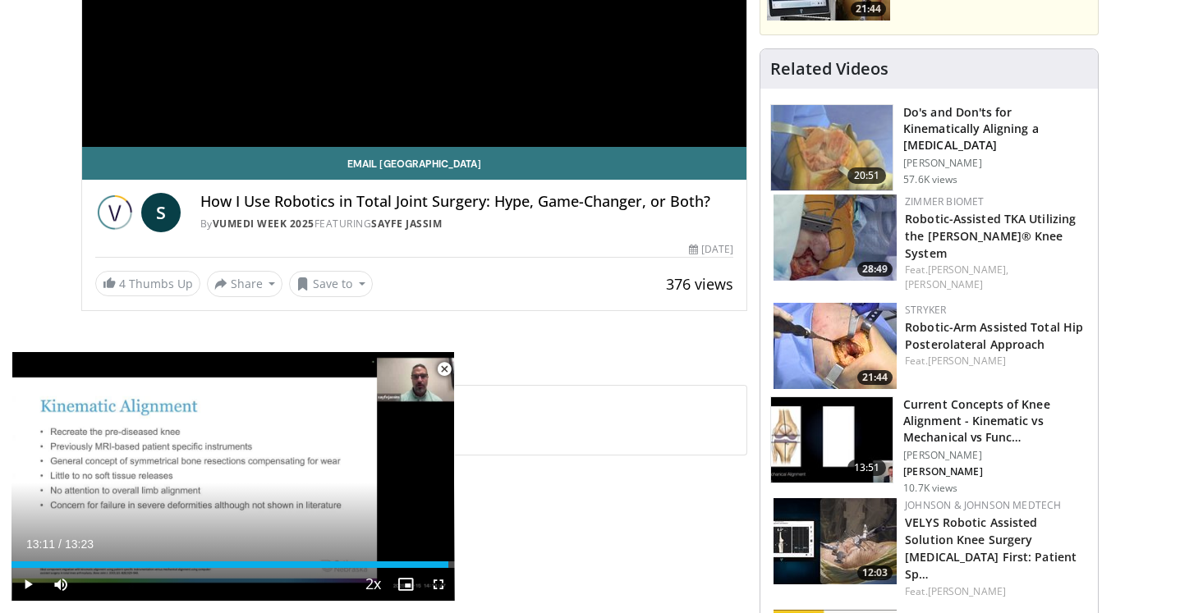
click at [444, 370] on span "Video Player" at bounding box center [444, 369] width 33 height 33
